Goal: Browse casually

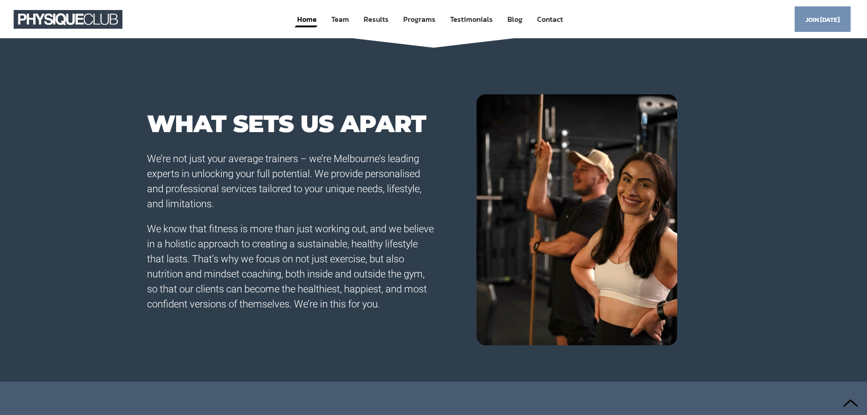
scroll to position [637, 0]
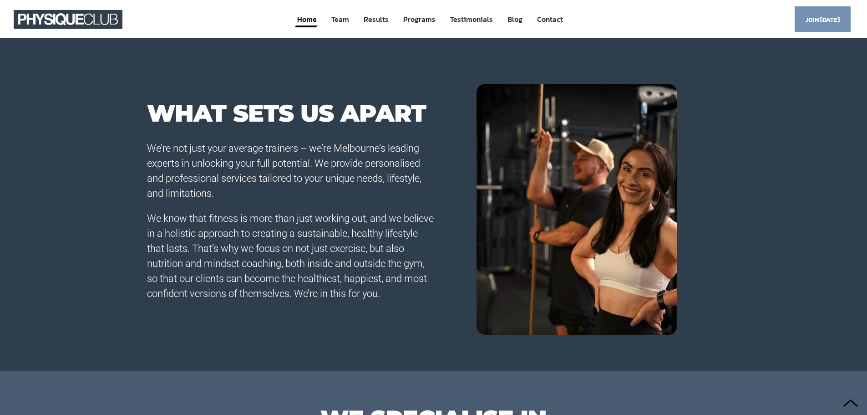
drag, startPoint x: 583, startPoint y: 208, endPoint x: 474, endPoint y: 238, distance: 113.4
click at [474, 238] on div at bounding box center [577, 209] width 287 height 251
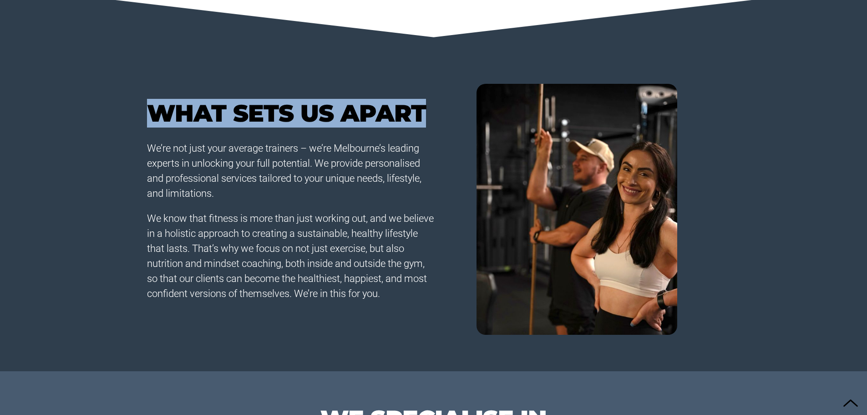
drag, startPoint x: 148, startPoint y: 114, endPoint x: 427, endPoint y: 126, distance: 279.3
click at [427, 126] on div "WHAT SETS US APART We’re not just your average trainers – we’re Melbourne’s lea…" at bounding box center [290, 209] width 287 height 251
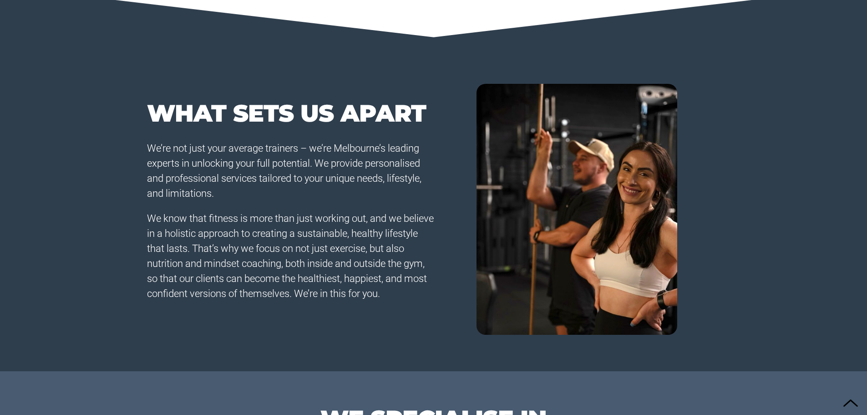
click at [412, 183] on p "We’re not just your average trainers – we’re Melbourne’s leading experts in unl…" at bounding box center [290, 171] width 287 height 60
drag, startPoint x: 585, startPoint y: 192, endPoint x: 627, endPoint y: 150, distance: 59.2
click at [627, 150] on img at bounding box center [577, 209] width 201 height 251
click at [689, 170] on div at bounding box center [577, 209] width 287 height 251
drag, startPoint x: 615, startPoint y: 185, endPoint x: 692, endPoint y: 147, distance: 85.9
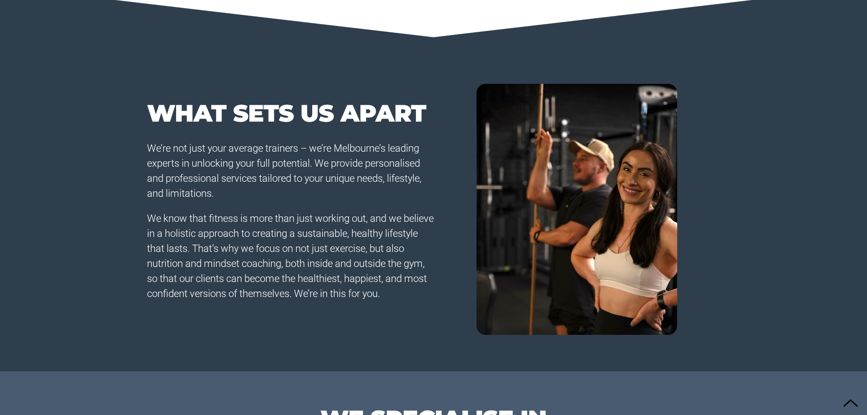
click at [692, 147] on div at bounding box center [577, 209] width 287 height 251
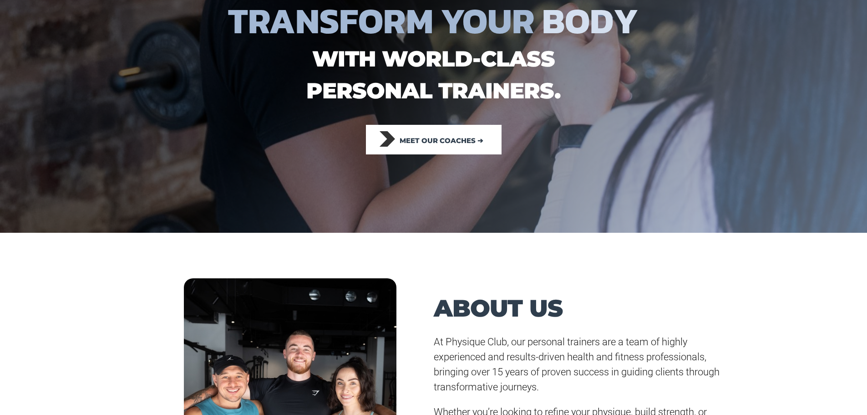
scroll to position [0, 0]
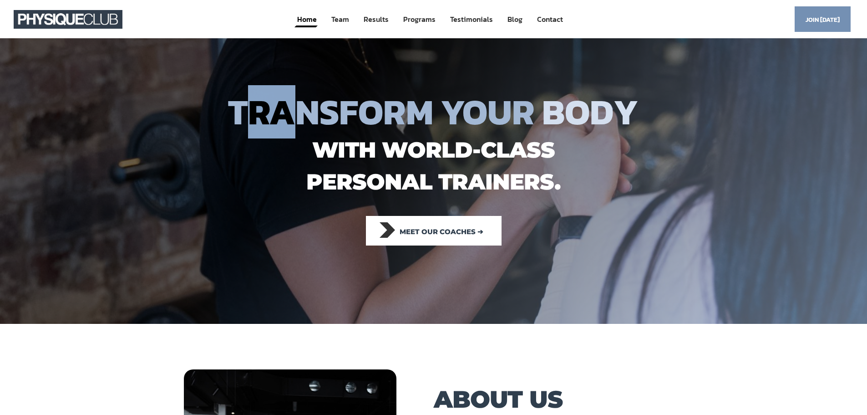
drag, startPoint x: 247, startPoint y: 117, endPoint x: 302, endPoint y: 122, distance: 54.9
click at [302, 122] on span "TRANSFORM YOUR" at bounding box center [381, 111] width 307 height 53
click at [311, 121] on span "TRANSFORM YOUR" at bounding box center [381, 111] width 307 height 53
